Goal: Information Seeking & Learning: Learn about a topic

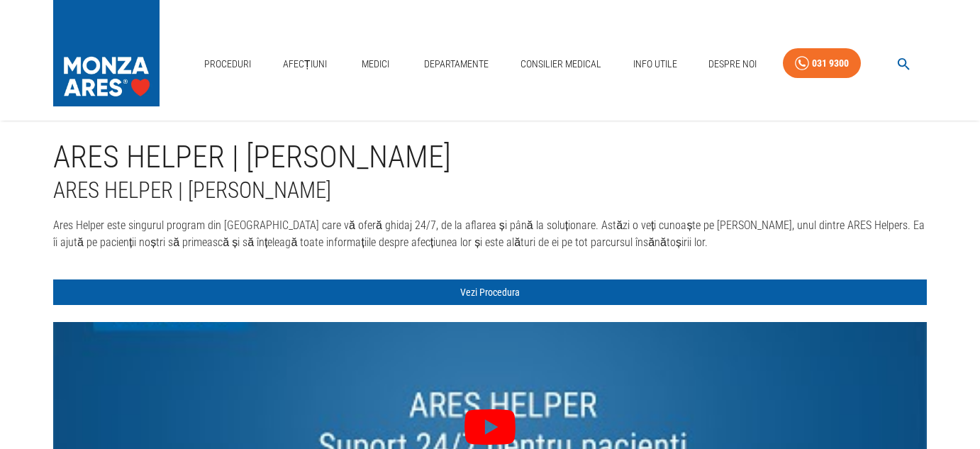
scroll to position [45, 0]
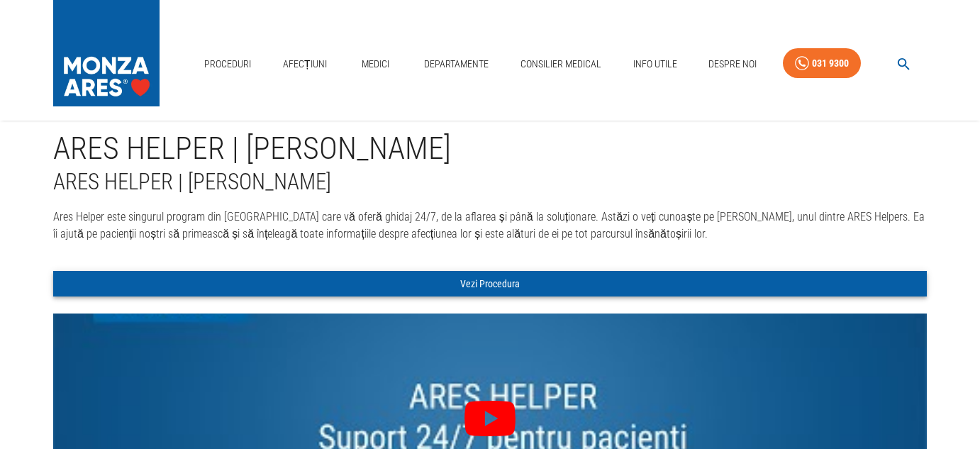
click at [475, 283] on link "Vezi Procedura" at bounding box center [489, 284] width 873 height 26
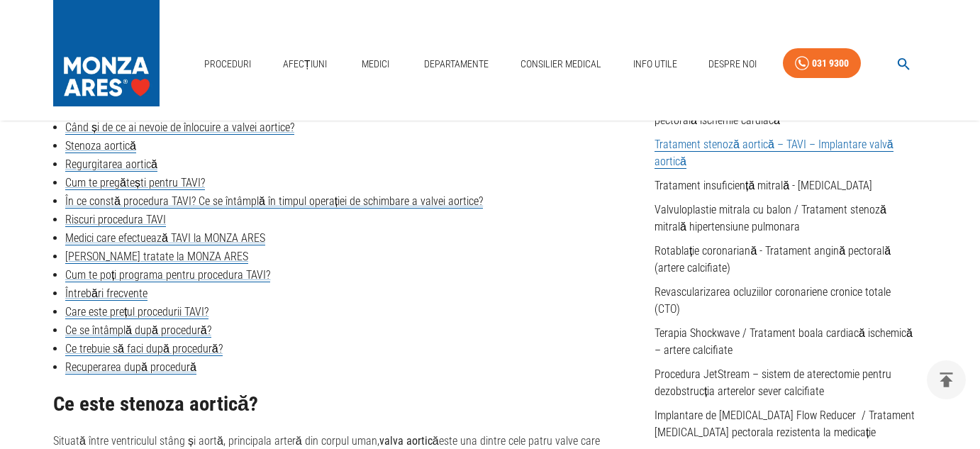
scroll to position [449, 0]
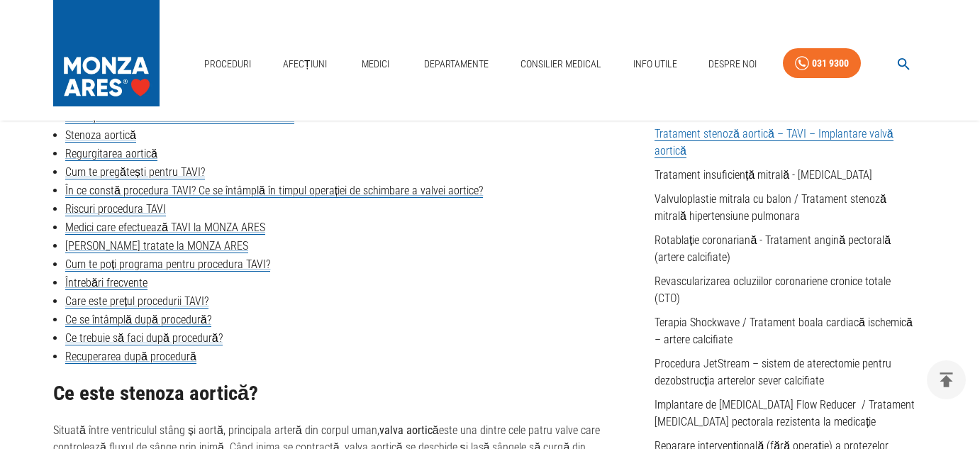
click at [907, 63] on icon "button" at bounding box center [903, 64] width 16 height 16
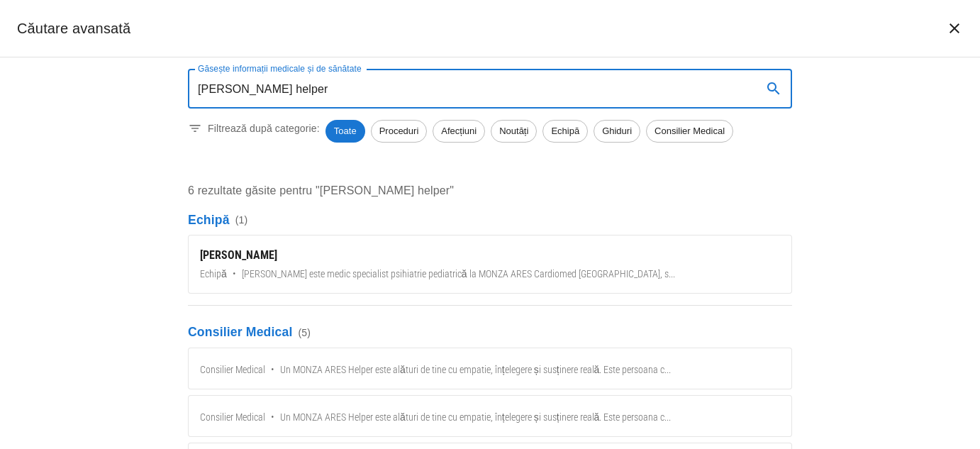
type input "[PERSON_NAME] helper"
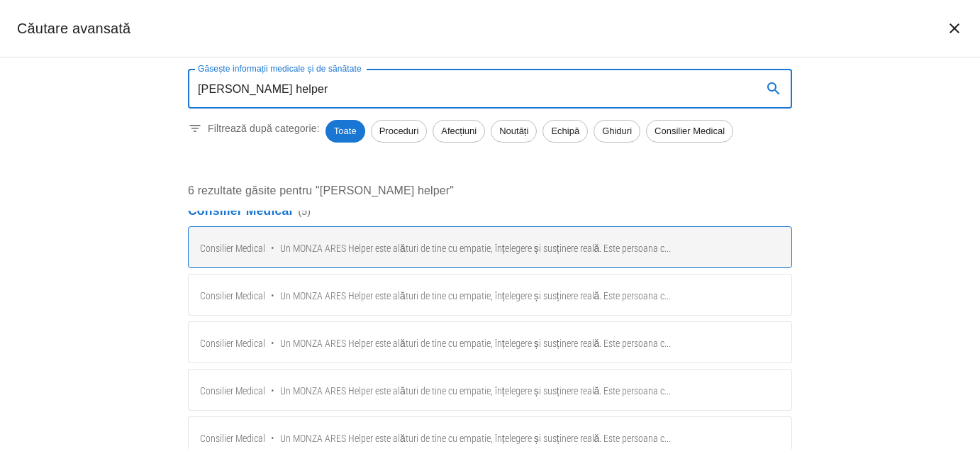
scroll to position [128, 0]
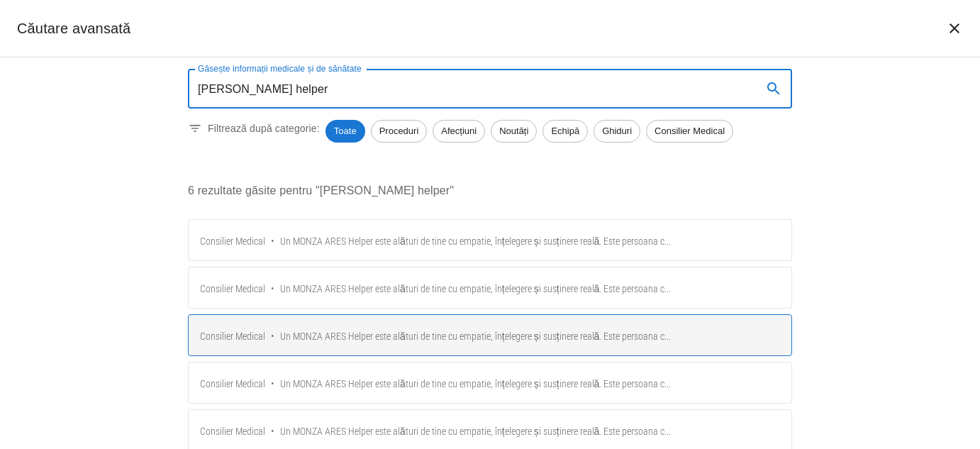
click at [308, 331] on span "Un MONZA ARES Helper este alături de tine cu empatie, înțelegere și susținere r…" at bounding box center [475, 336] width 391 height 15
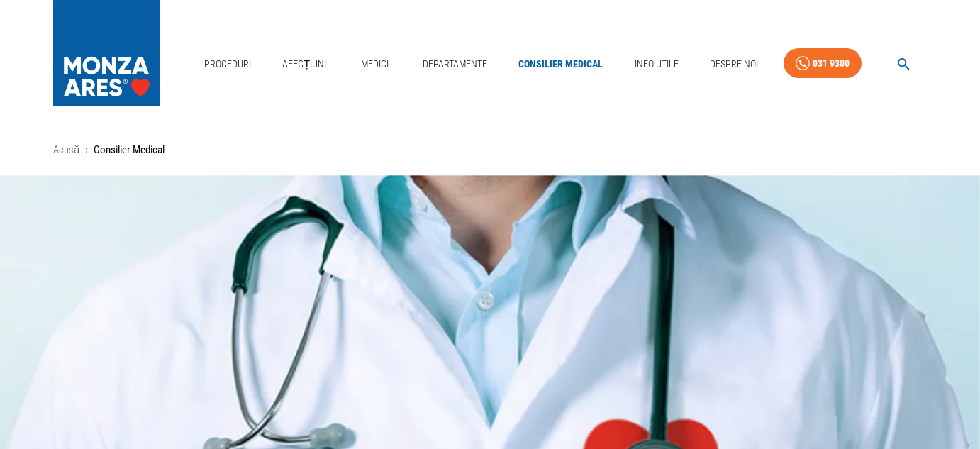
click at [904, 62] on icon "button" at bounding box center [903, 64] width 16 height 16
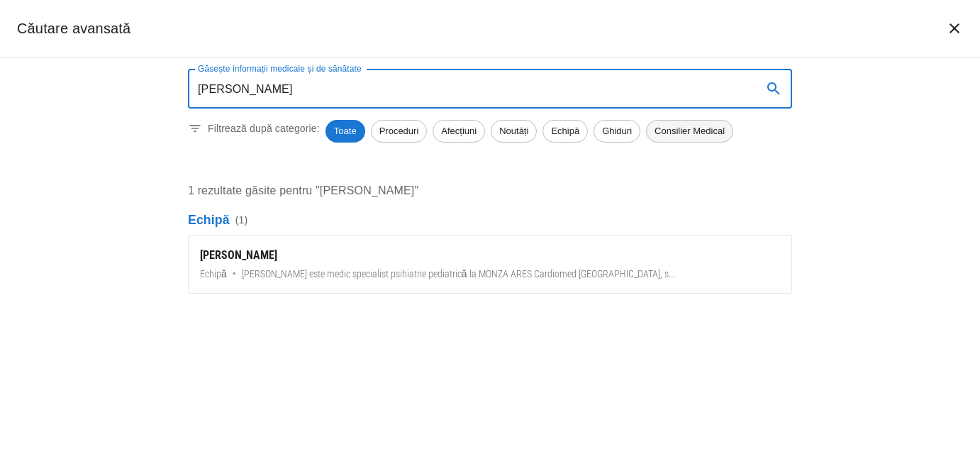
click at [688, 130] on span "Consilier Medical" at bounding box center [689, 131] width 86 height 14
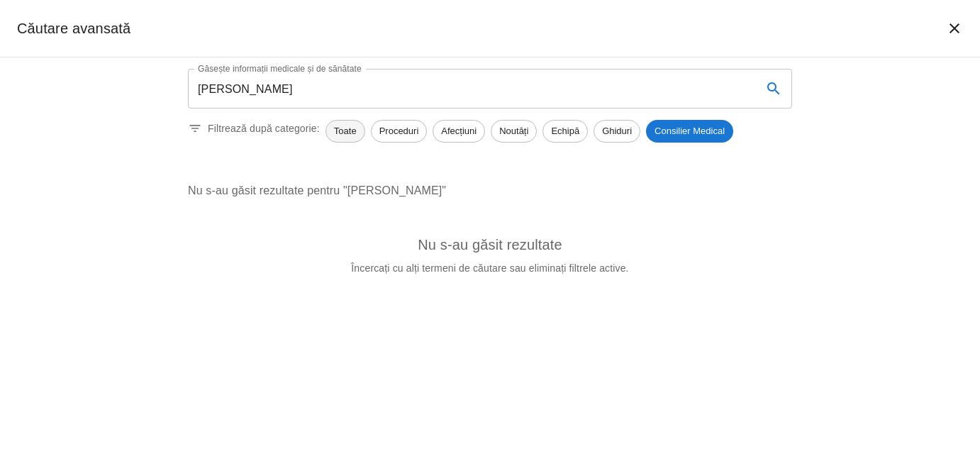
click at [348, 133] on span "Toate" at bounding box center [345, 131] width 38 height 14
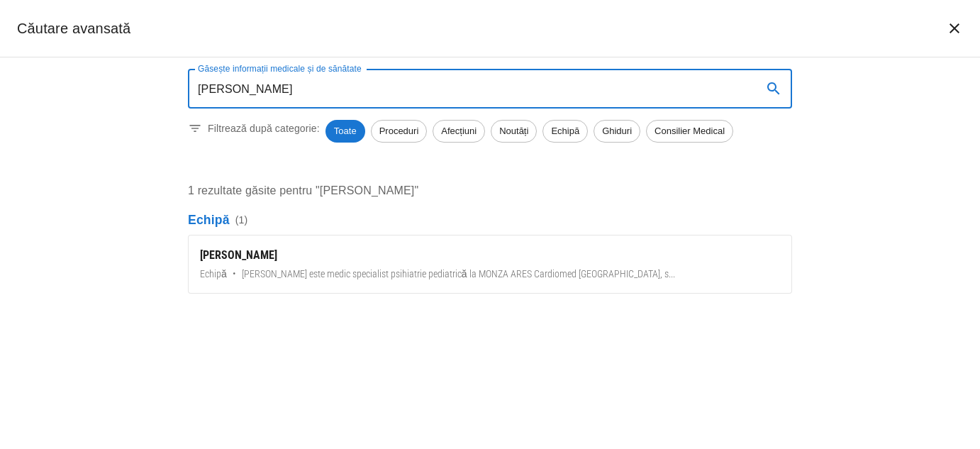
click at [317, 86] on input "[PERSON_NAME]" at bounding box center [469, 89] width 563 height 40
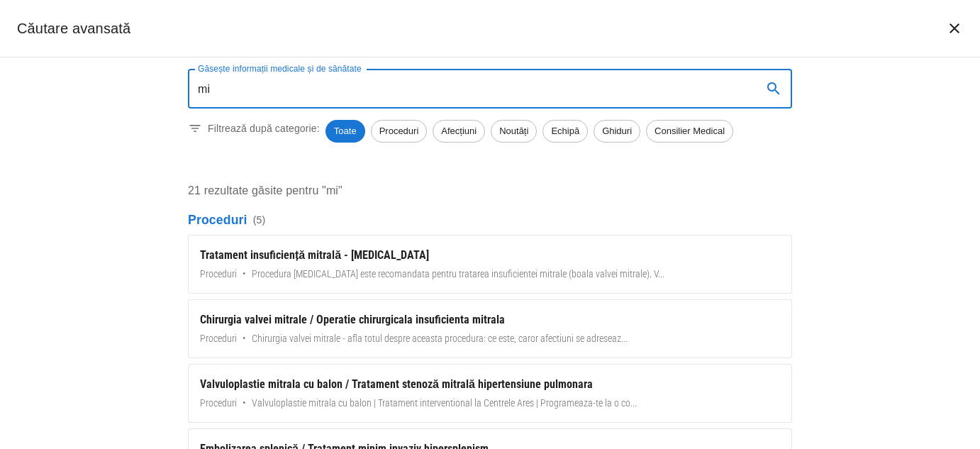
type input "m"
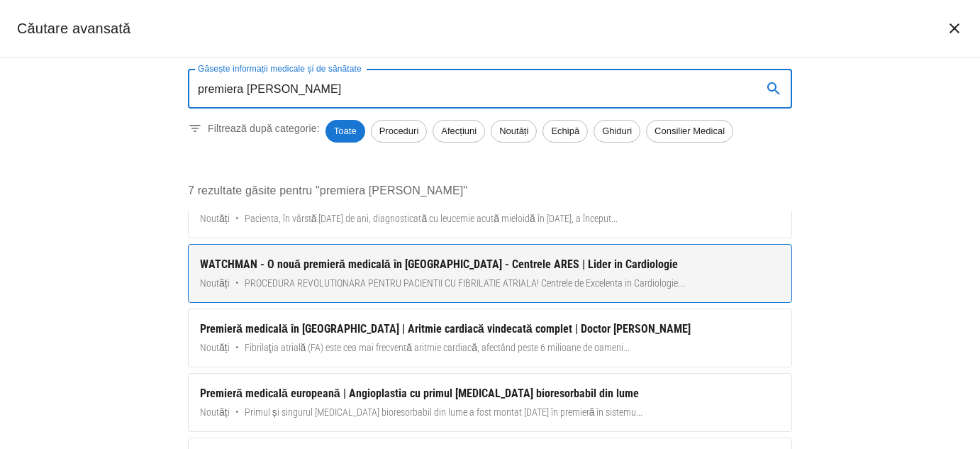
scroll to position [65, 0]
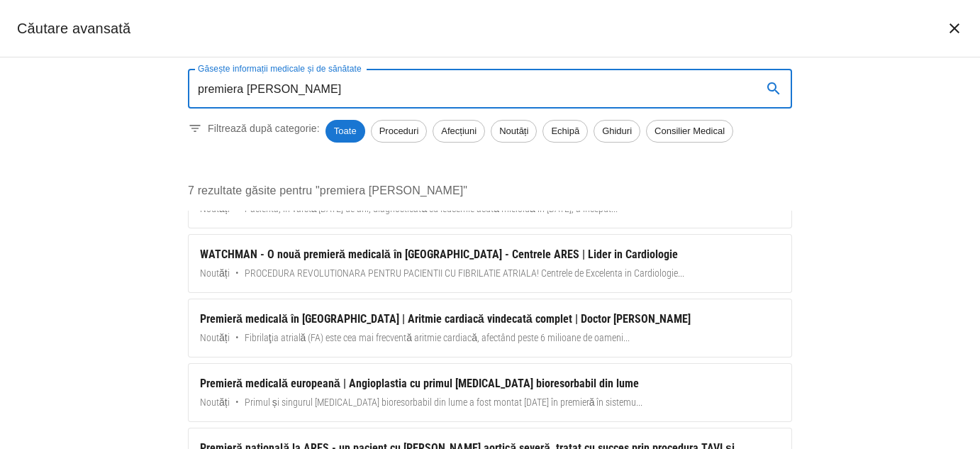
type input "premiera [PERSON_NAME]"
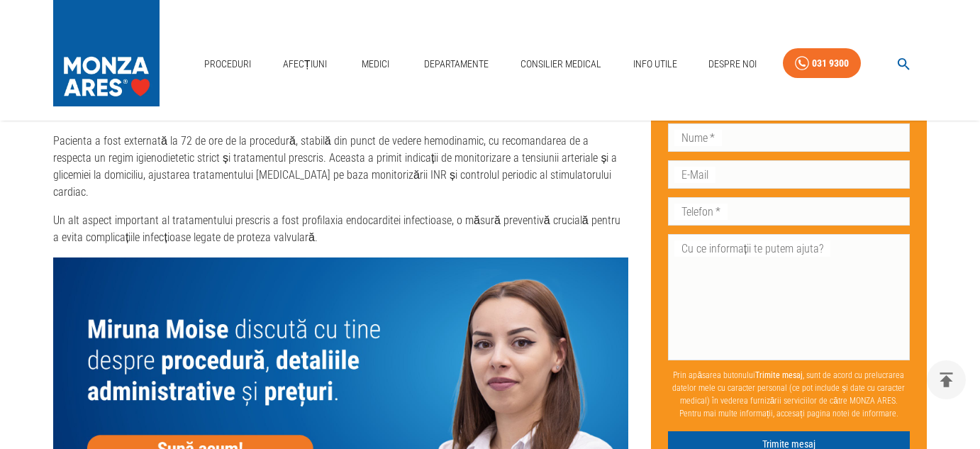
scroll to position [4910, 0]
